Goal: Task Accomplishment & Management: Use online tool/utility

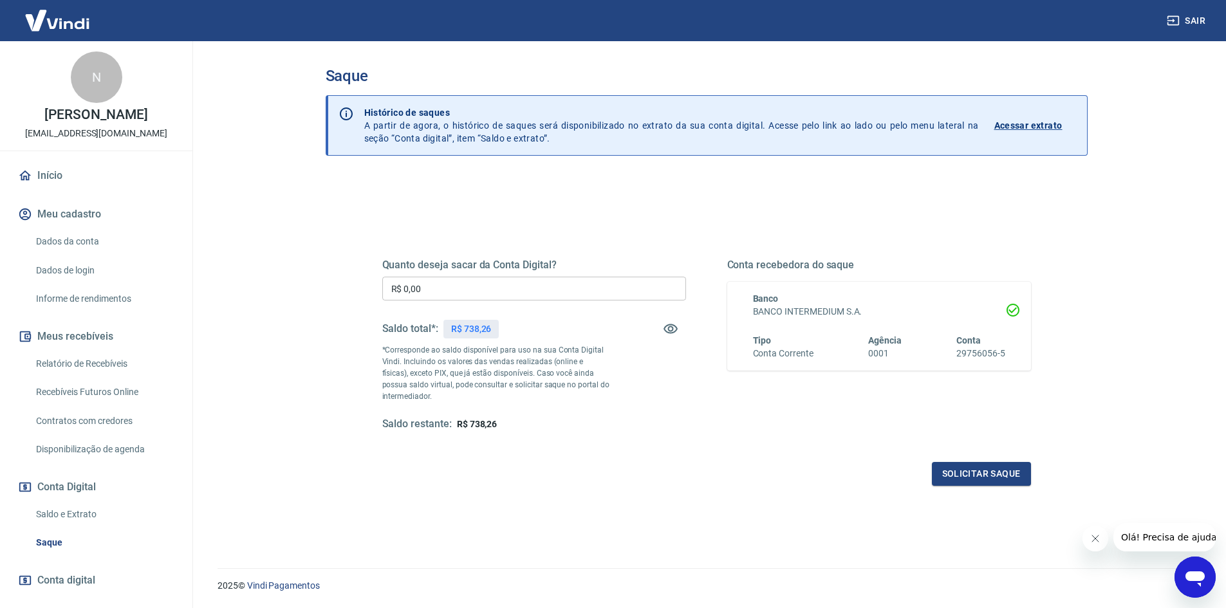
click at [533, 298] on input "R$ 0,00" at bounding box center [534, 289] width 304 height 24
type input "R$ 738,26"
click at [990, 480] on button "Solicitar saque" at bounding box center [981, 474] width 99 height 24
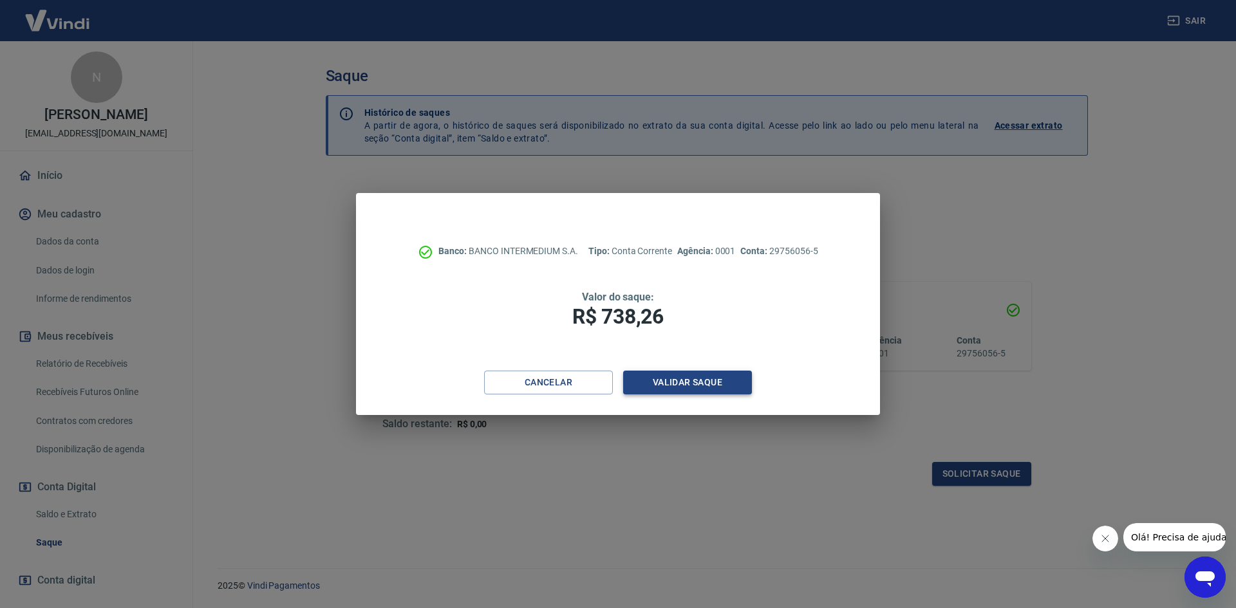
click at [721, 377] on button "Validar saque" at bounding box center [687, 383] width 129 height 24
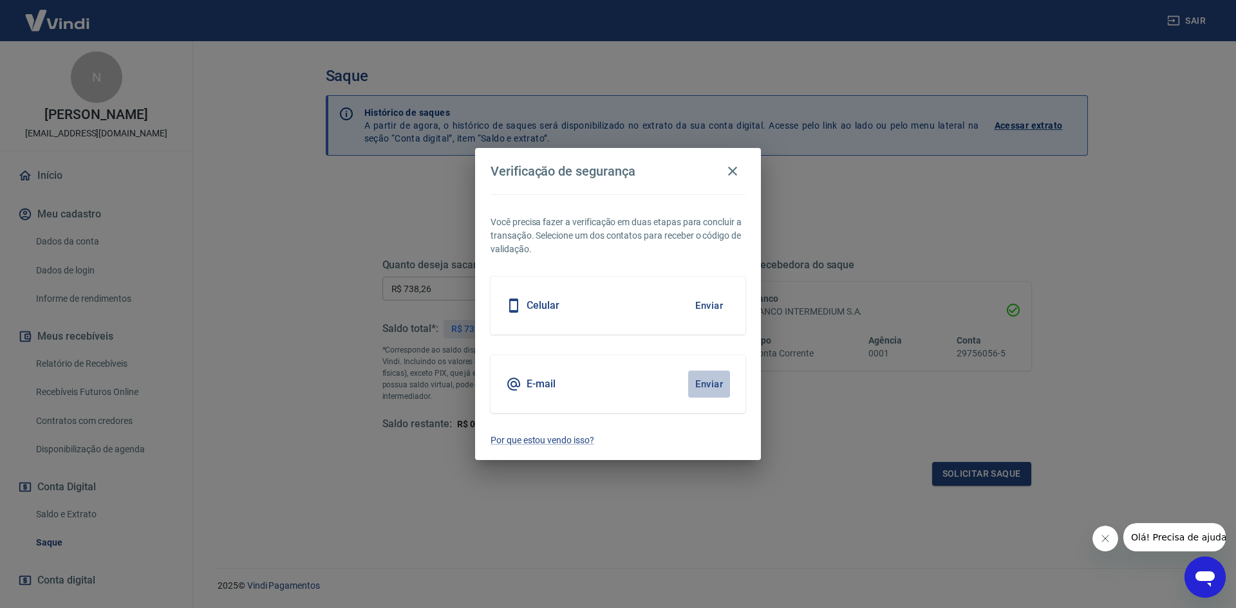
click at [714, 386] on button "Enviar" at bounding box center [709, 384] width 42 height 27
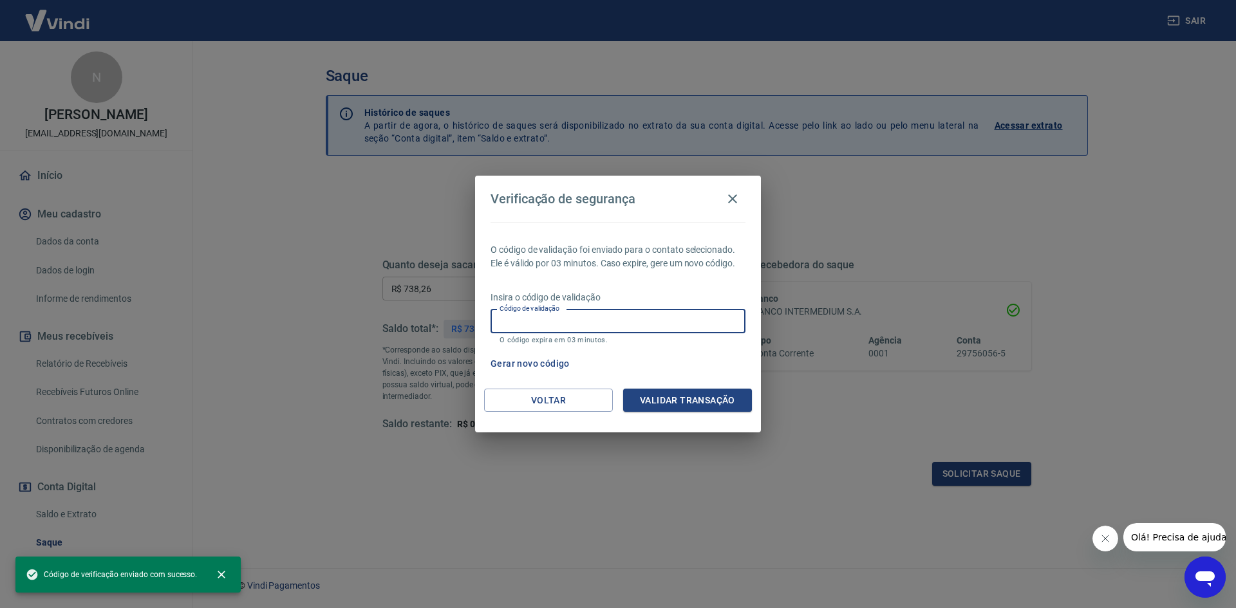
click at [662, 324] on input "Código de validação" at bounding box center [617, 322] width 255 height 24
paste input "585284"
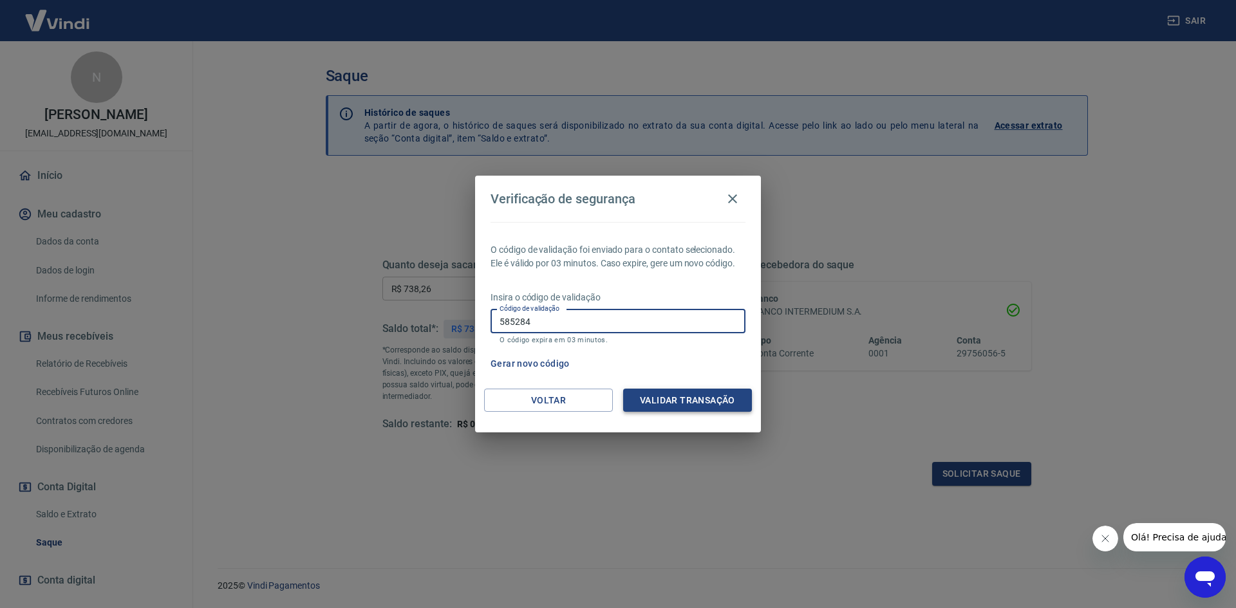
type input "585284"
click at [694, 400] on button "Validar transação" at bounding box center [687, 401] width 129 height 24
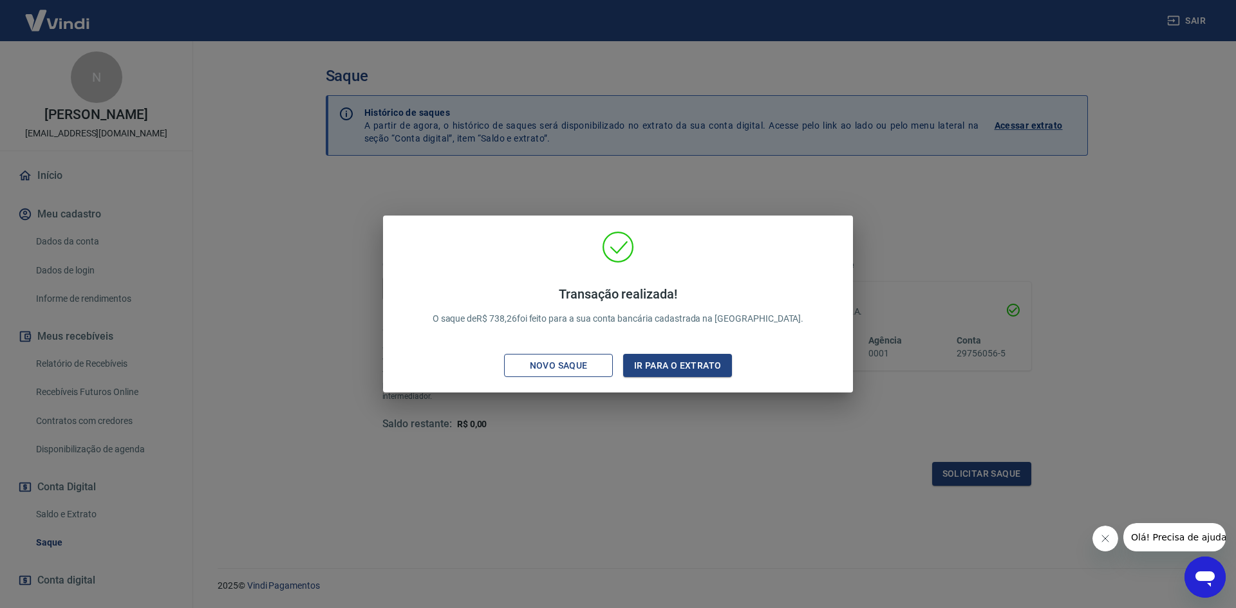
click at [586, 364] on div "Novo saque" at bounding box center [558, 366] width 89 height 16
